Goal: Information Seeking & Learning: Check status

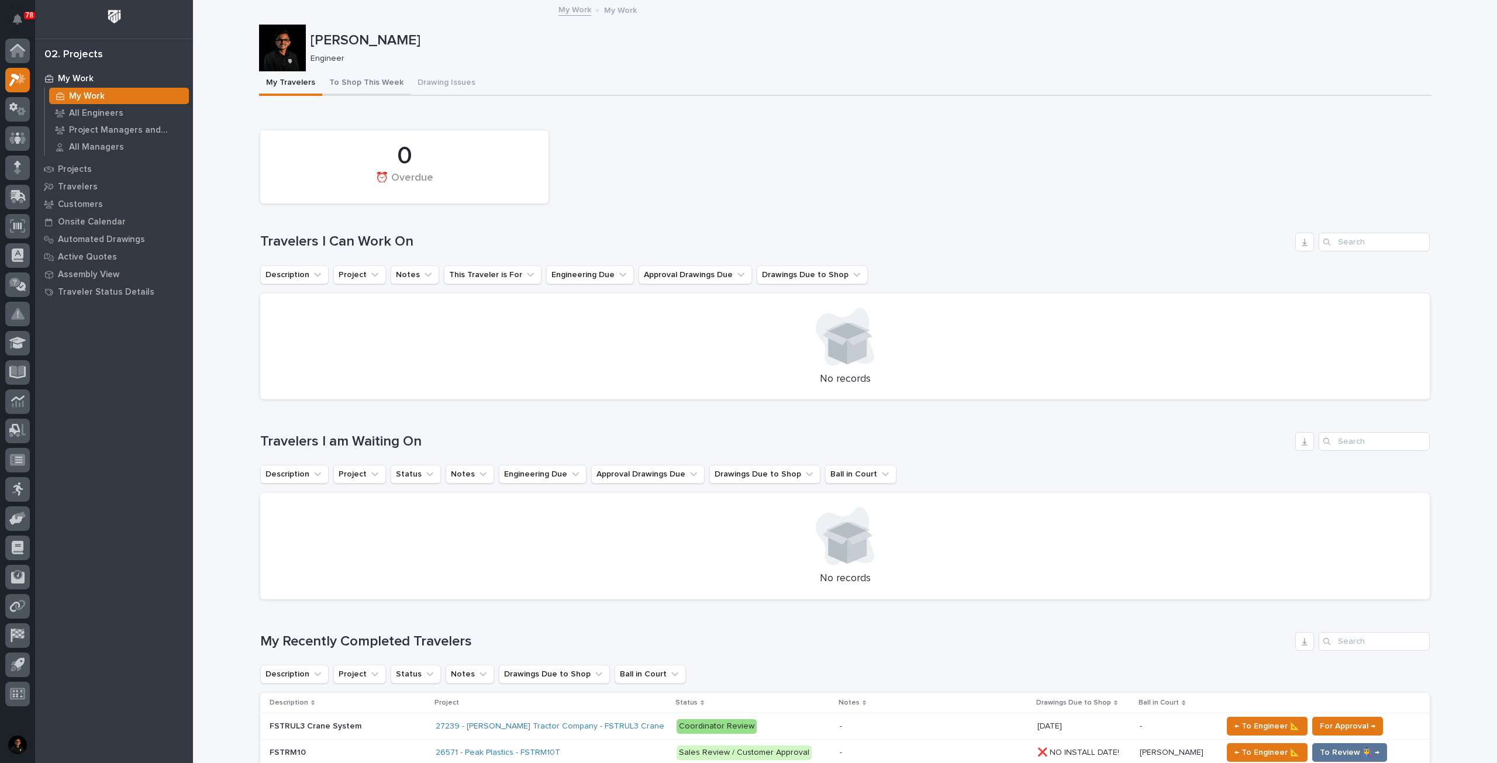
click at [364, 78] on button "To Shop This Week" at bounding box center [366, 83] width 88 height 25
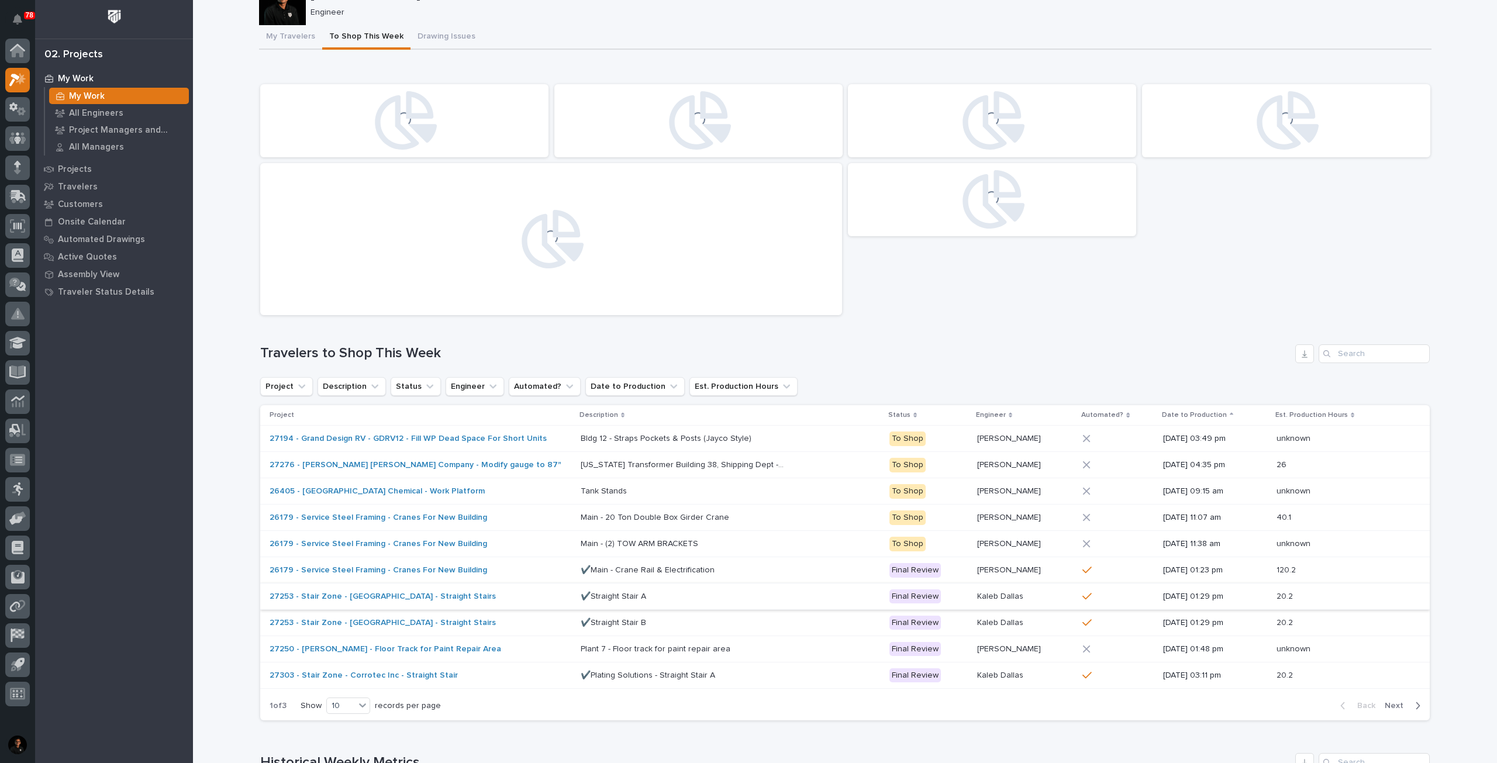
scroll to position [234, 0]
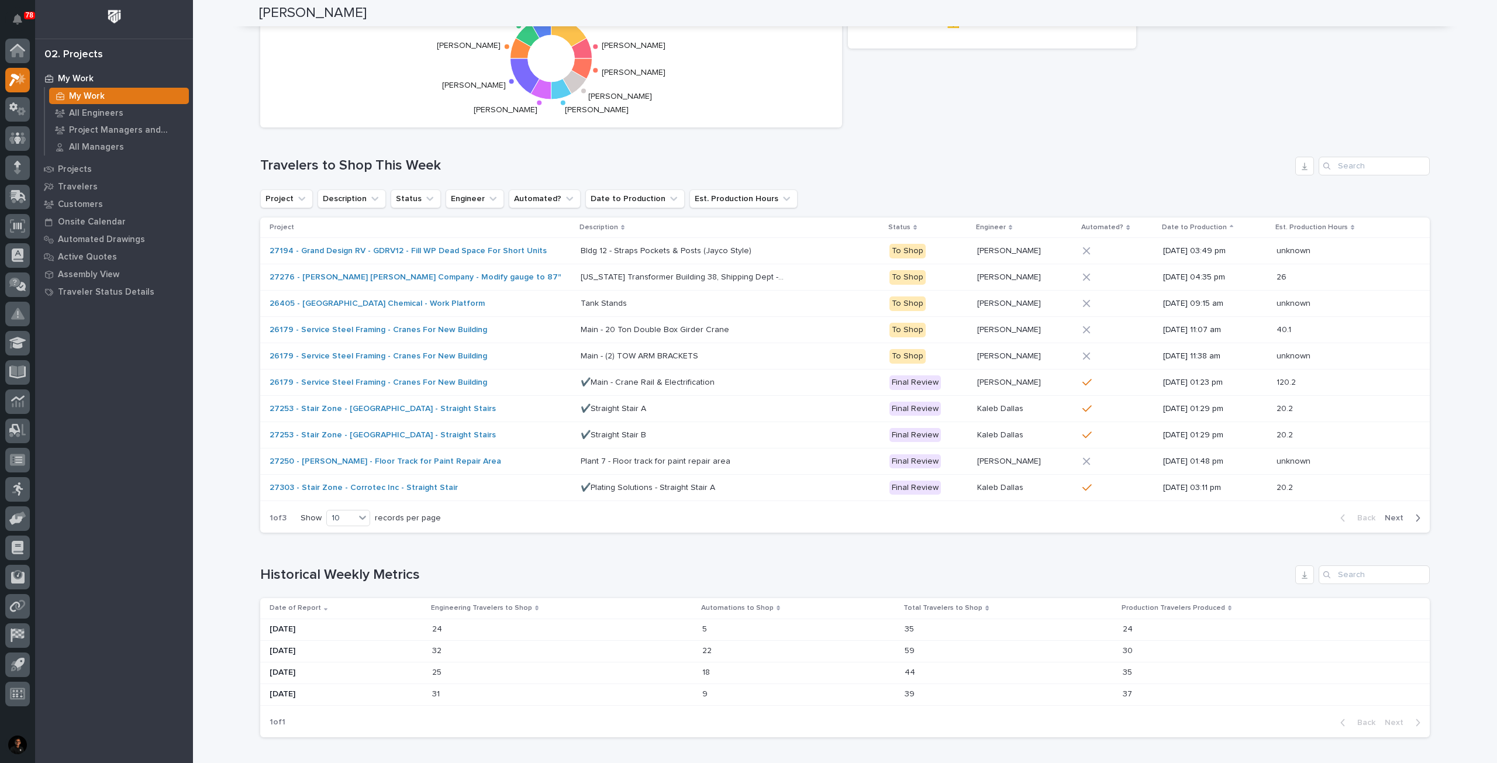
click at [1011, 250] on p "Nate Rulli" at bounding box center [1010, 250] width 66 height 12
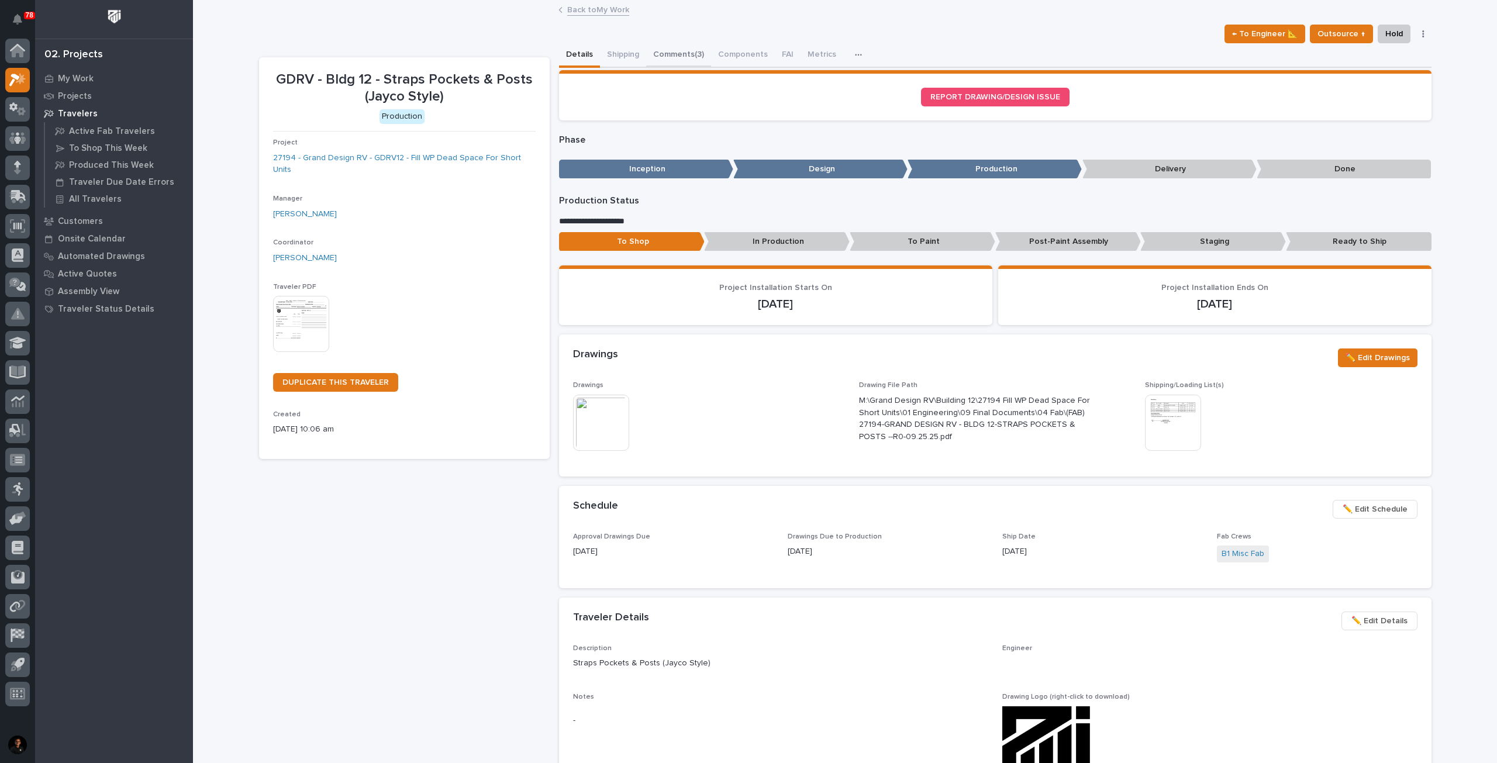
click at [693, 56] on button "Comments (3)" at bounding box center [678, 55] width 65 height 25
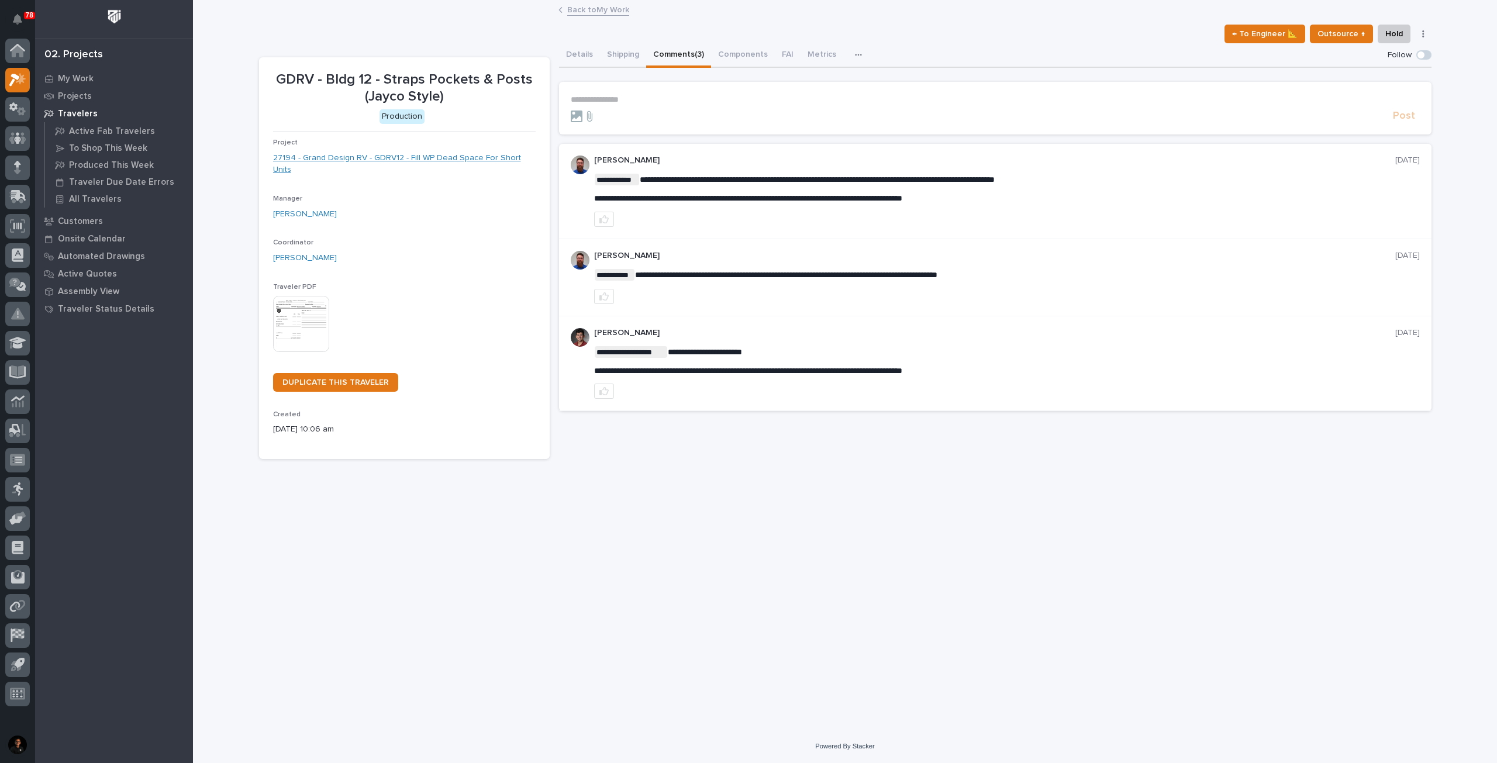
click at [390, 157] on link "27194 - Grand Design RV - GDRV12 - Fill WP Dead Space For Short Units" at bounding box center [404, 164] width 263 height 25
click at [383, 157] on link "27194 - Grand Design RV - GDRV12 - Fill WP Dead Space For Short Units" at bounding box center [404, 164] width 263 height 25
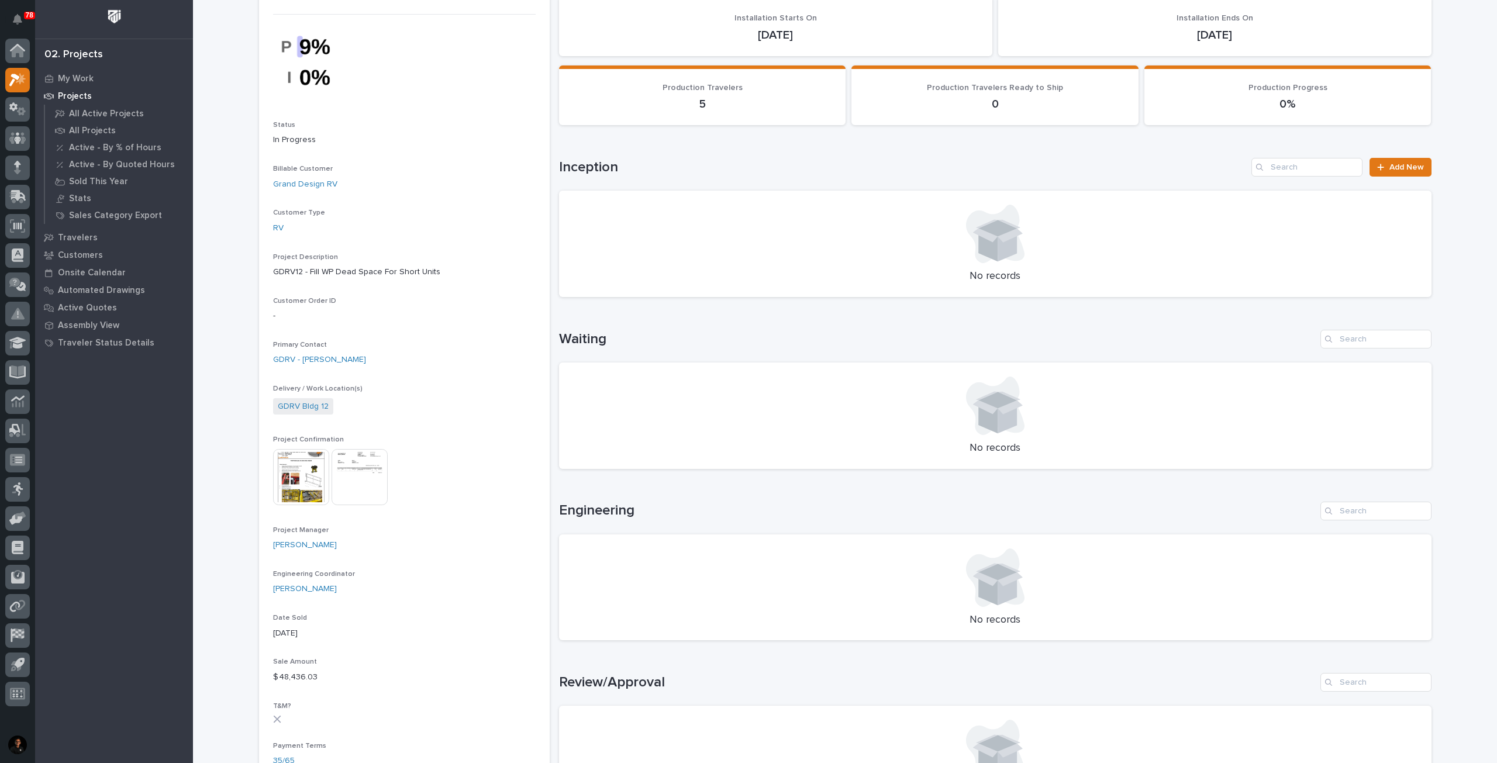
scroll to position [585, 0]
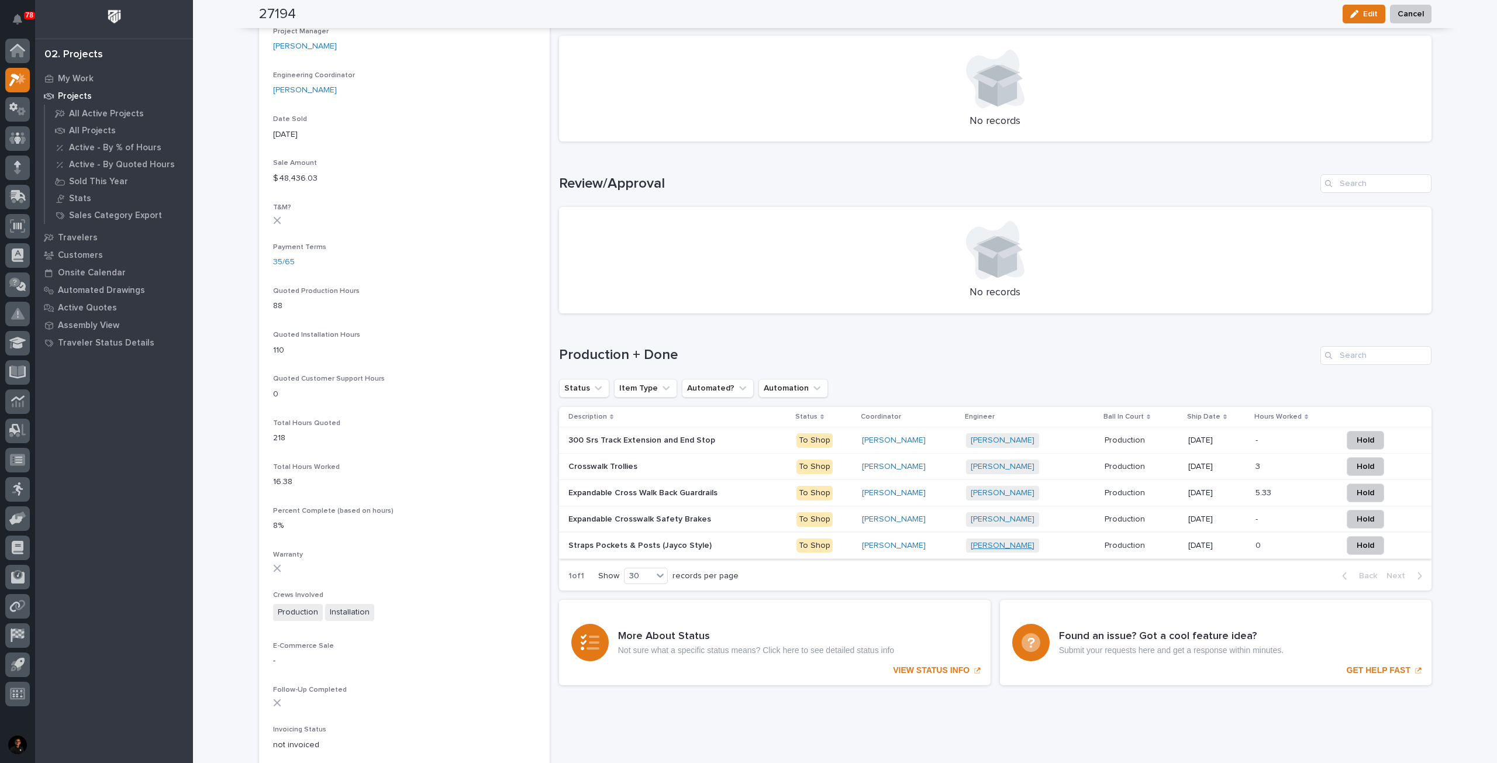
click at [991, 547] on link "Nate Rulli" at bounding box center [1003, 546] width 64 height 10
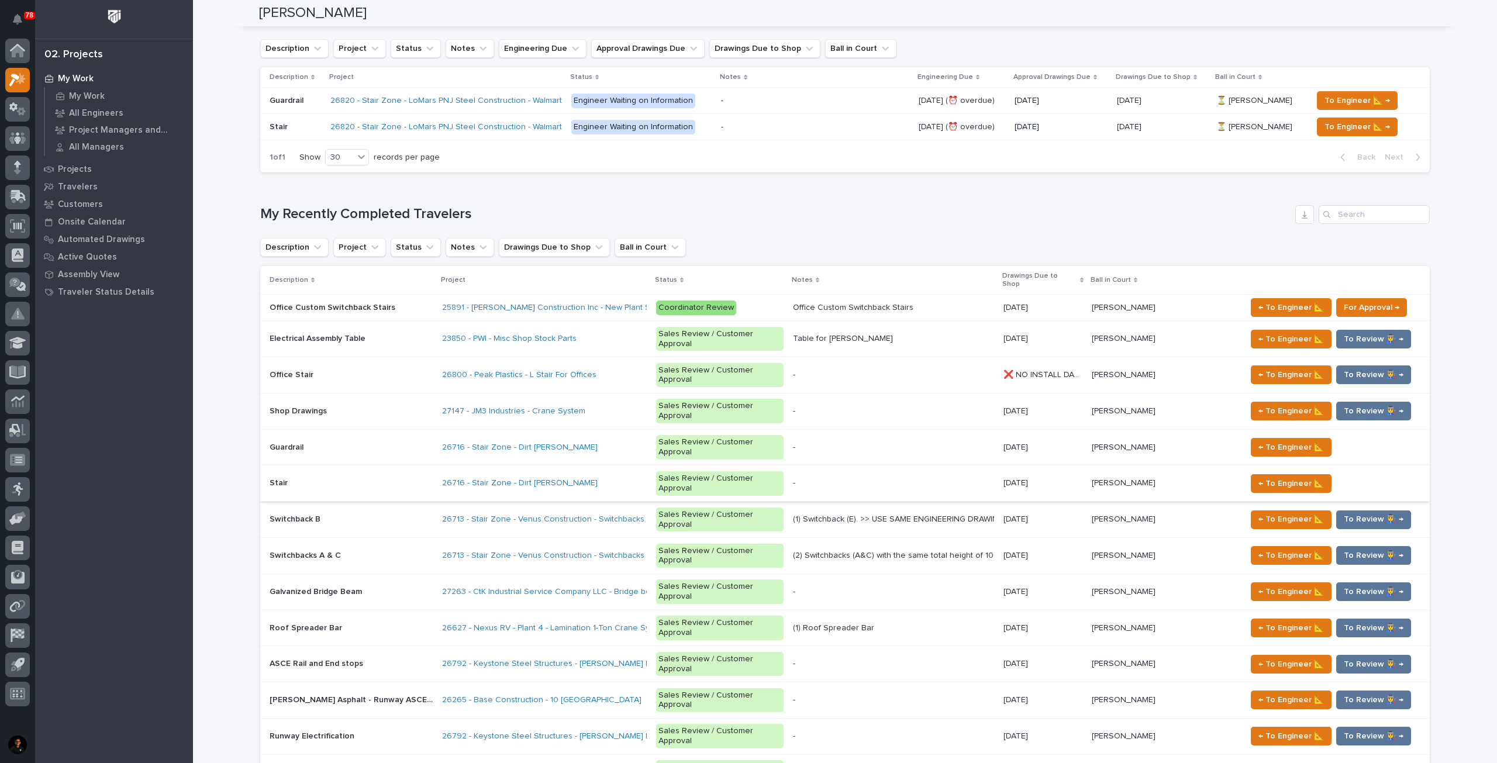
scroll to position [643, 0]
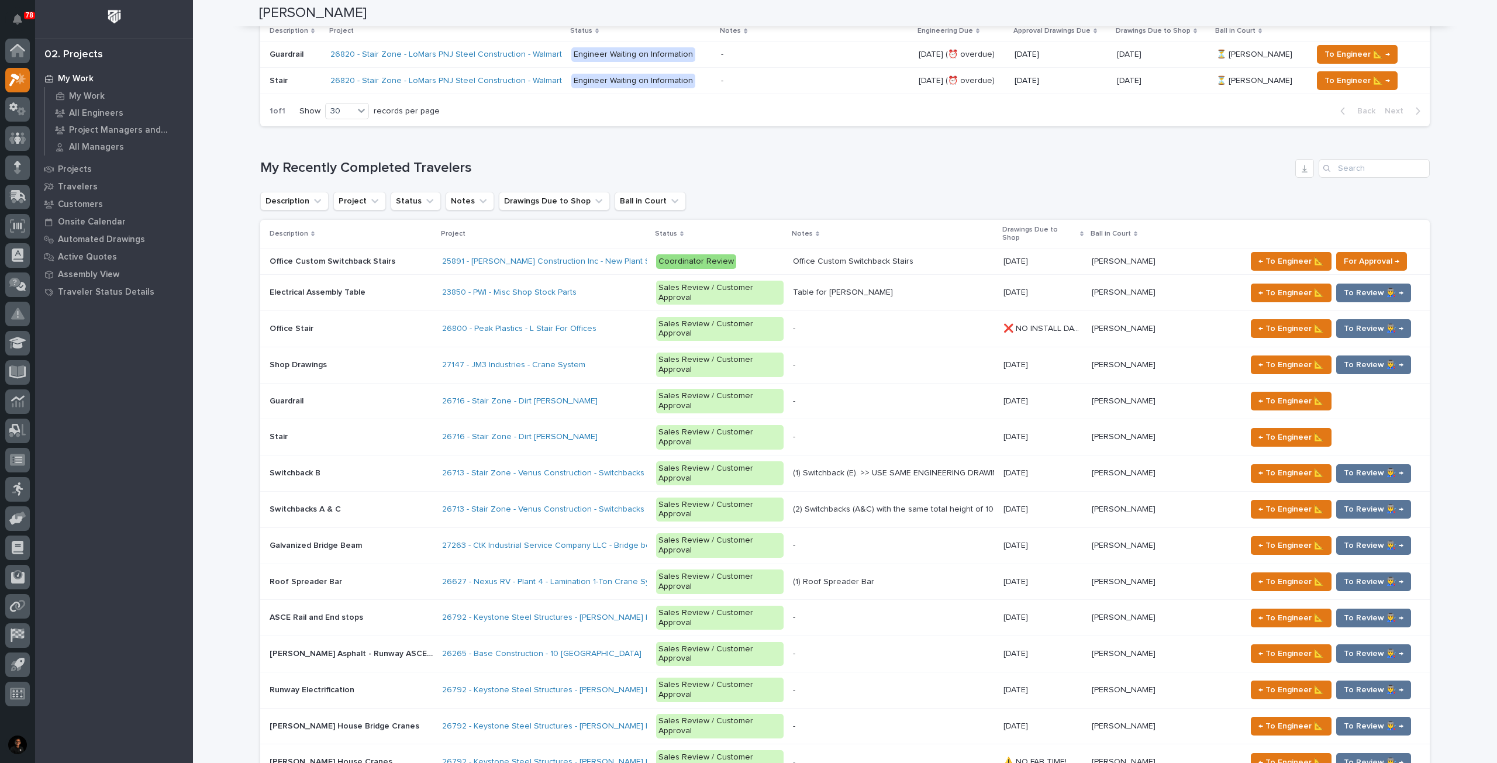
click at [377, 541] on p at bounding box center [351, 546] width 163 height 10
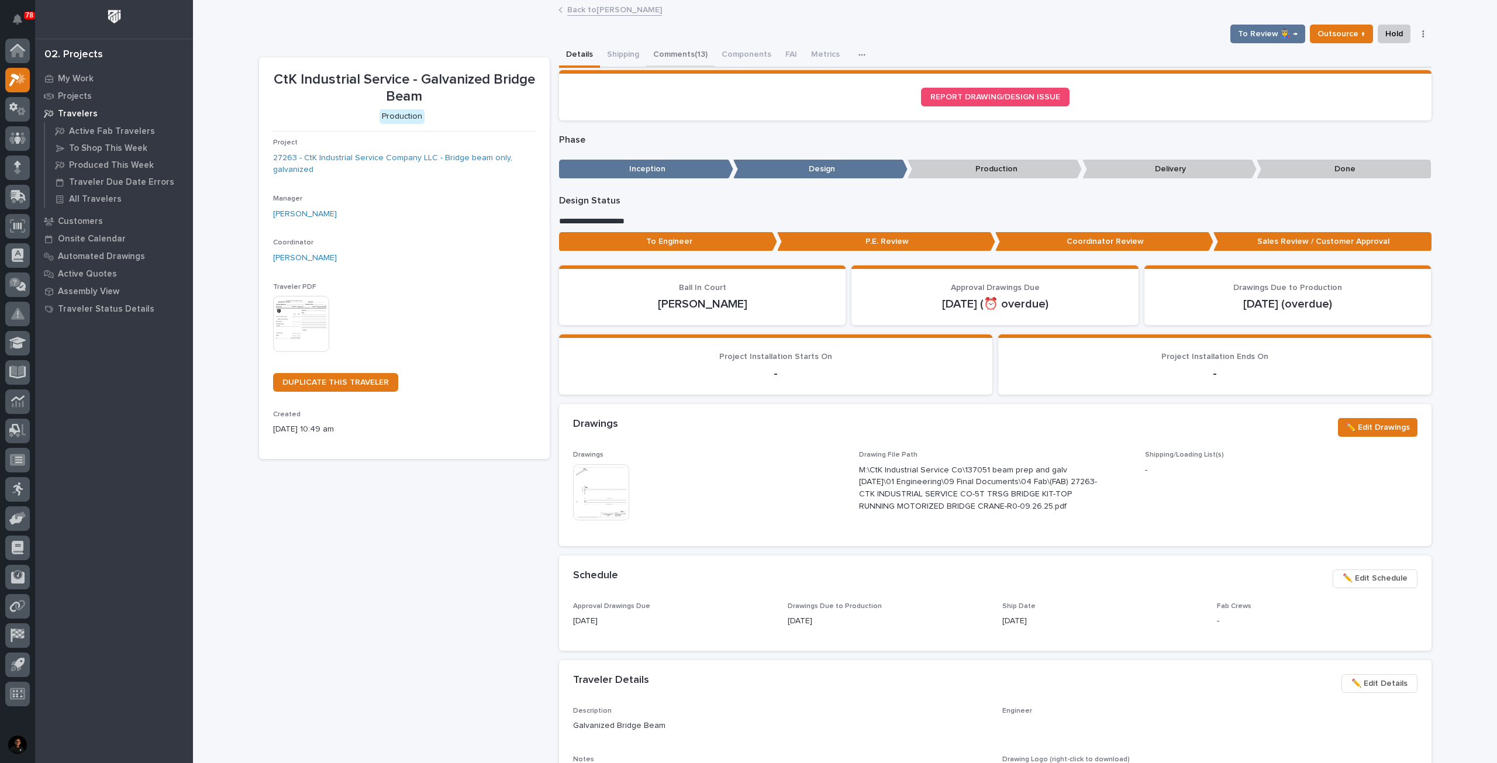
click at [692, 58] on button "Comments (13)" at bounding box center [680, 55] width 68 height 25
